Goal: Use online tool/utility: Utilize a website feature to perform a specific function

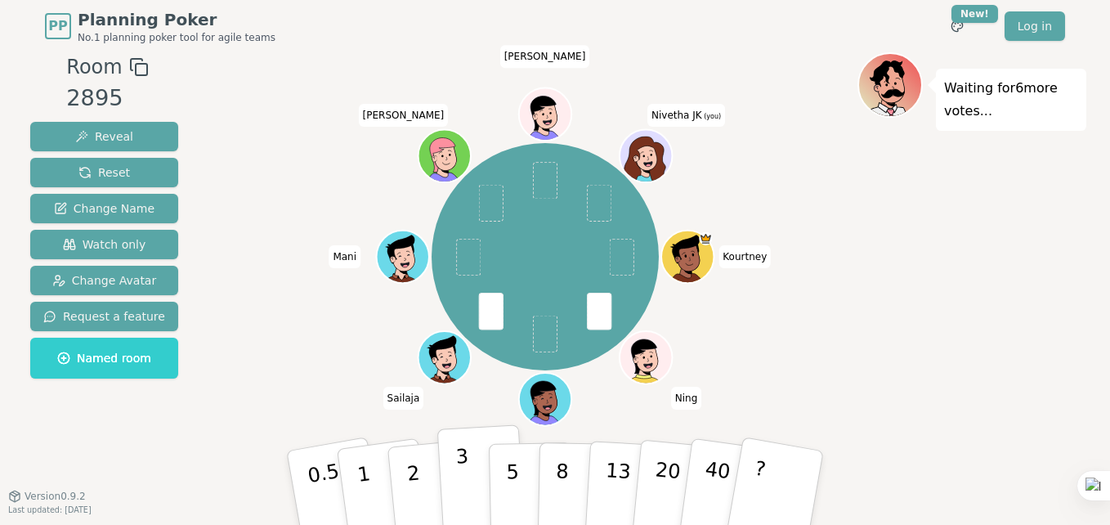
click at [453, 499] on button "3" at bounding box center [481, 488] width 89 height 128
click at [528, 497] on button "5" at bounding box center [531, 488] width 84 height 124
click at [525, 464] on button "5" at bounding box center [531, 488] width 84 height 124
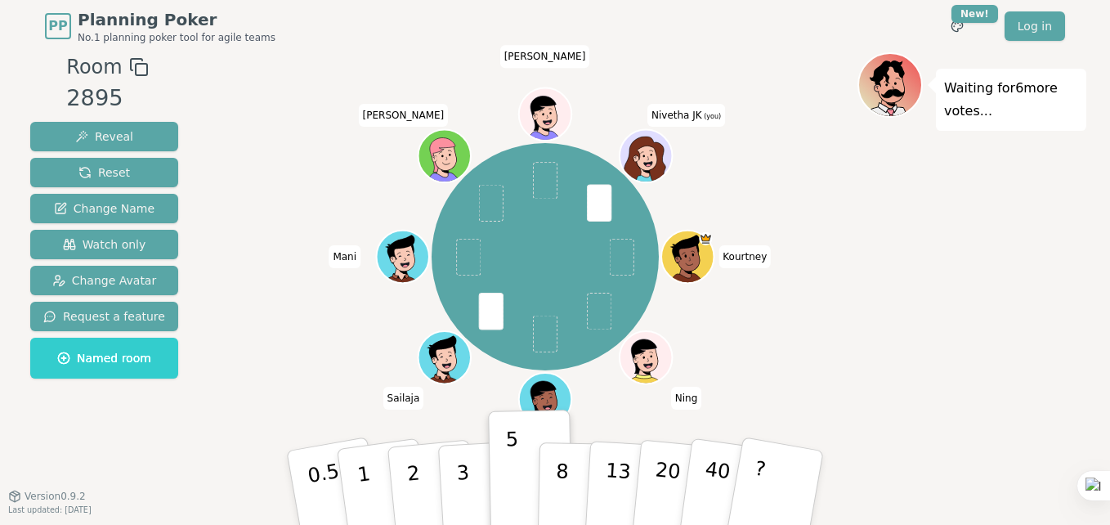
click at [821, 291] on div "Kourtney [PERSON_NAME] [PERSON_NAME] [PERSON_NAME] JK (you)" at bounding box center [544, 257] width 625 height 350
click at [598, 193] on span at bounding box center [599, 202] width 25 height 37
click at [781, 234] on div "Kourtney [PERSON_NAME] [PERSON_NAME] [PERSON_NAME] JK (you)" at bounding box center [544, 257] width 625 height 350
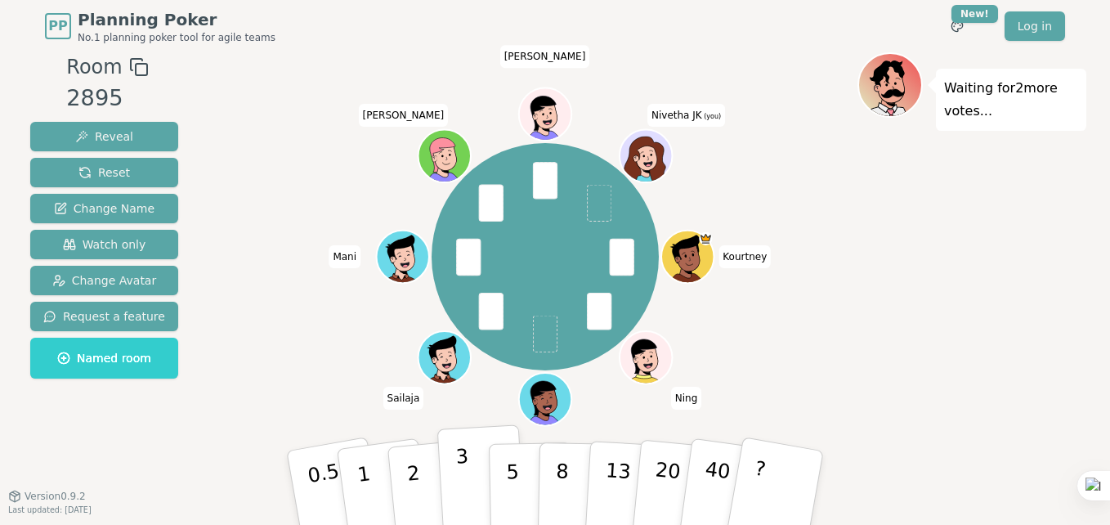
click at [456, 470] on p "3" at bounding box center [464, 489] width 18 height 89
click at [428, 492] on button "2" at bounding box center [432, 488] width 93 height 130
click at [423, 486] on button "2" at bounding box center [432, 488] width 93 height 130
click at [453, 472] on button "3" at bounding box center [481, 488] width 89 height 128
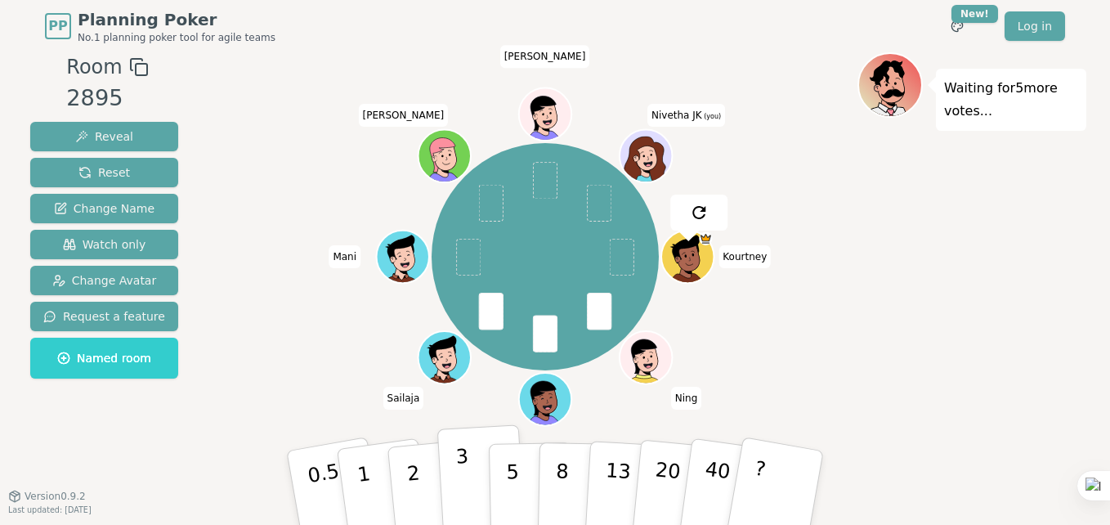
click at [464, 499] on p "3" at bounding box center [464, 489] width 18 height 89
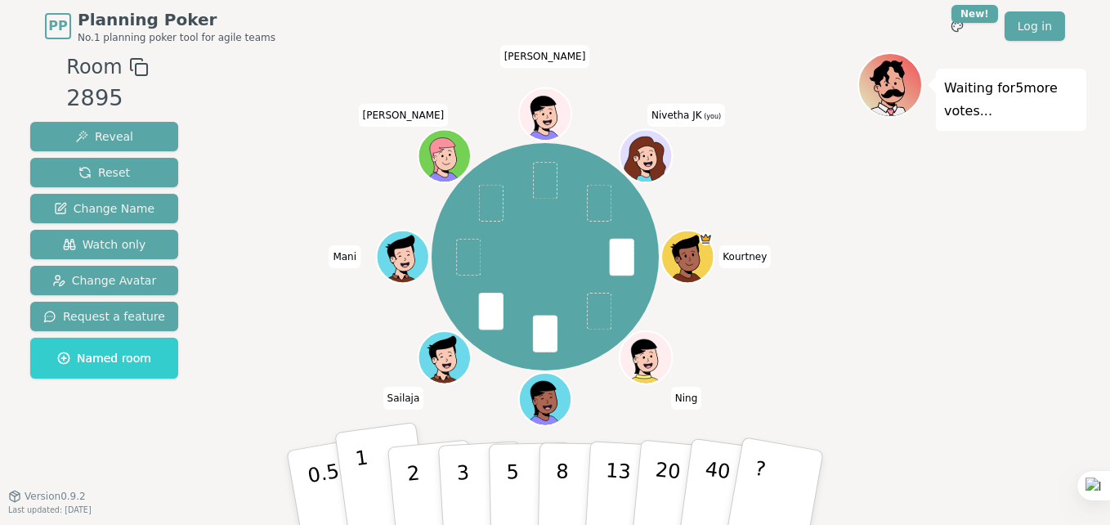
click at [374, 503] on button "1" at bounding box center [382, 488] width 97 height 132
click at [431, 488] on button "2" at bounding box center [432, 488] width 93 height 130
